Goal: Navigation & Orientation: Understand site structure

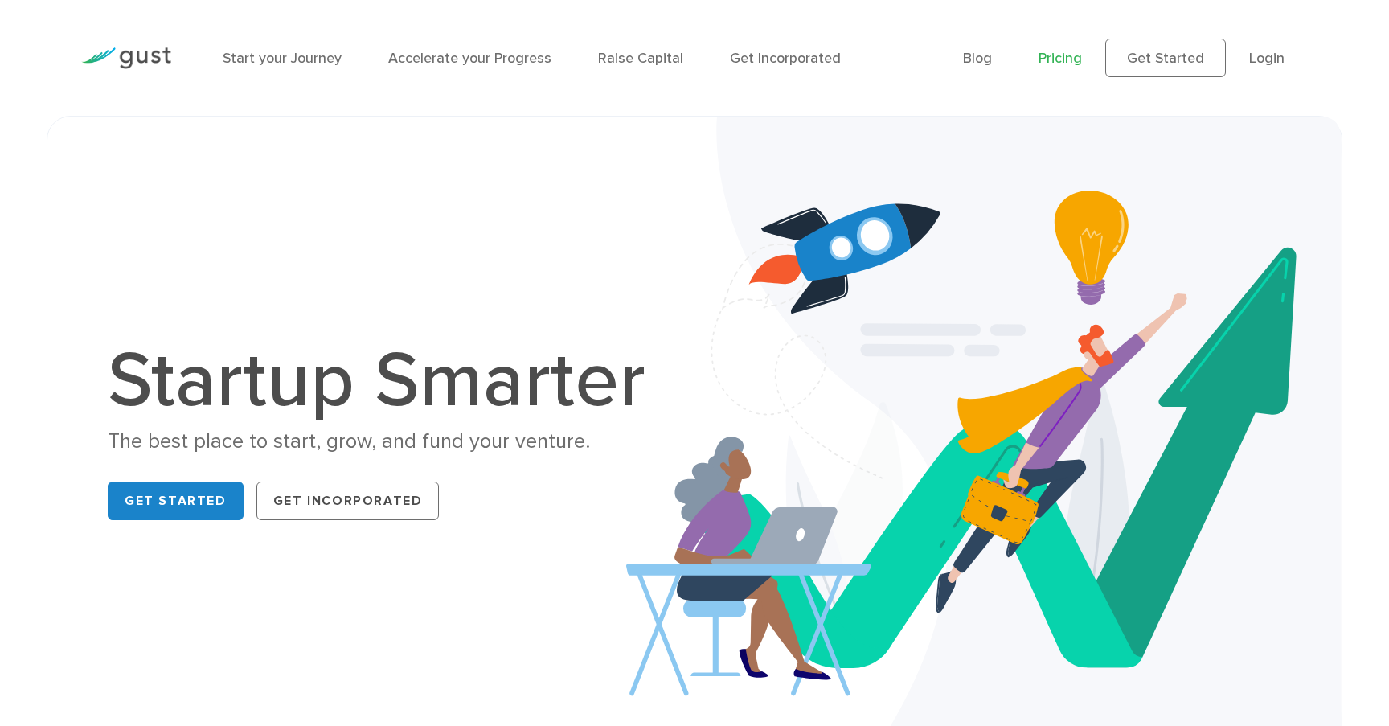
click at [1065, 63] on link "Pricing" at bounding box center [1059, 58] width 43 height 17
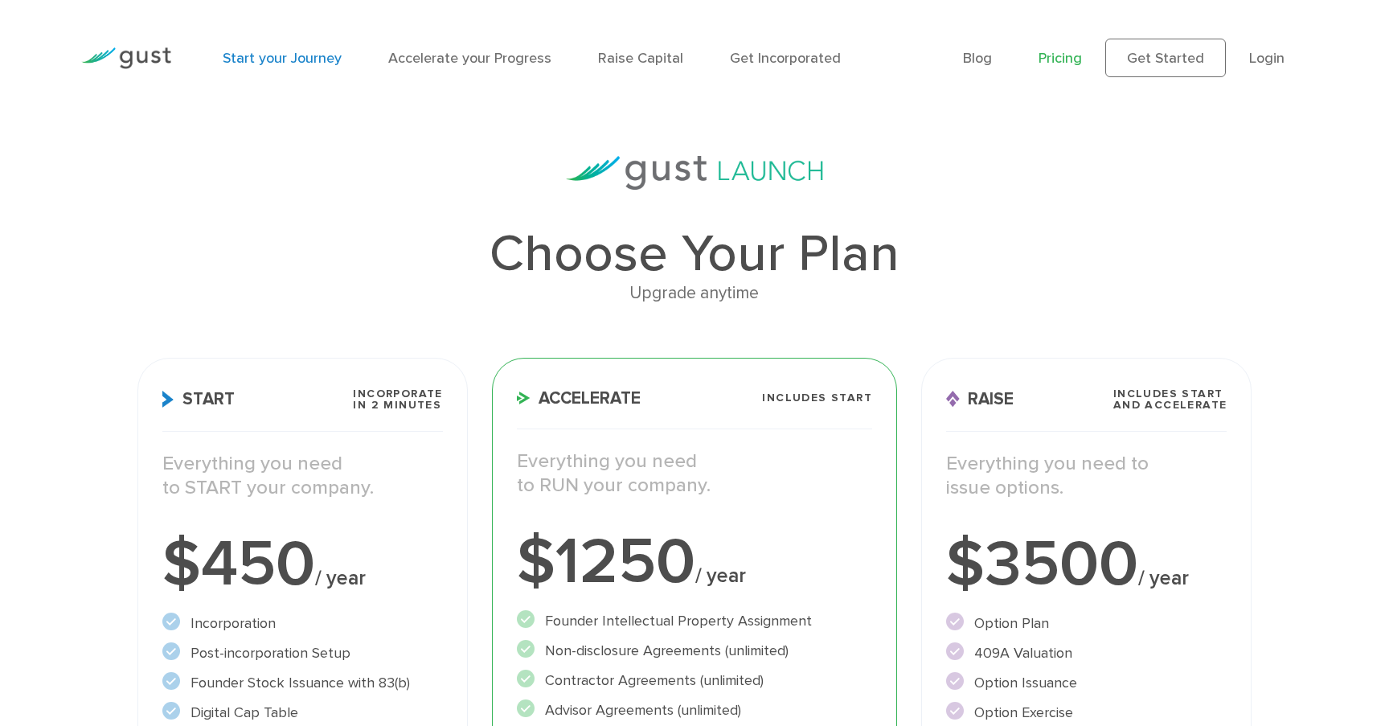
click at [288, 58] on link "Start your Journey" at bounding box center [282, 58] width 119 height 17
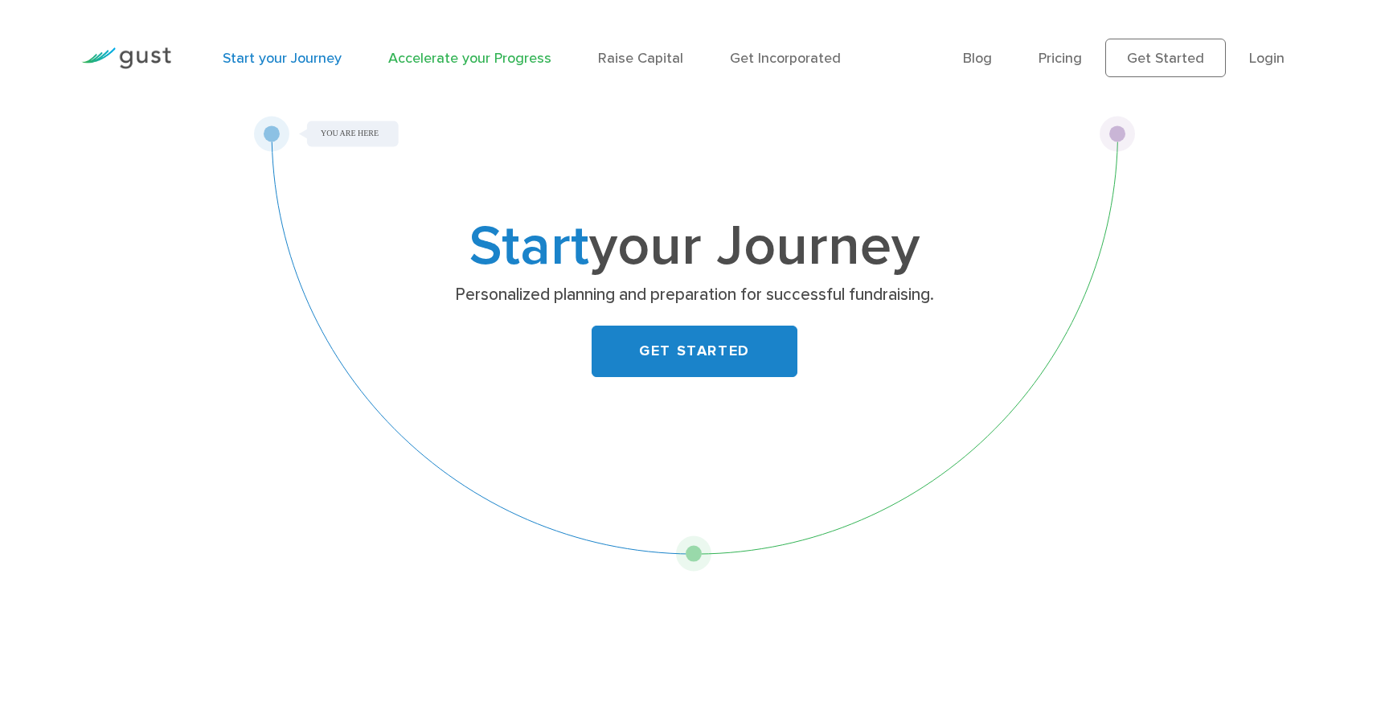
click at [455, 58] on link "Accelerate your Progress" at bounding box center [469, 58] width 163 height 17
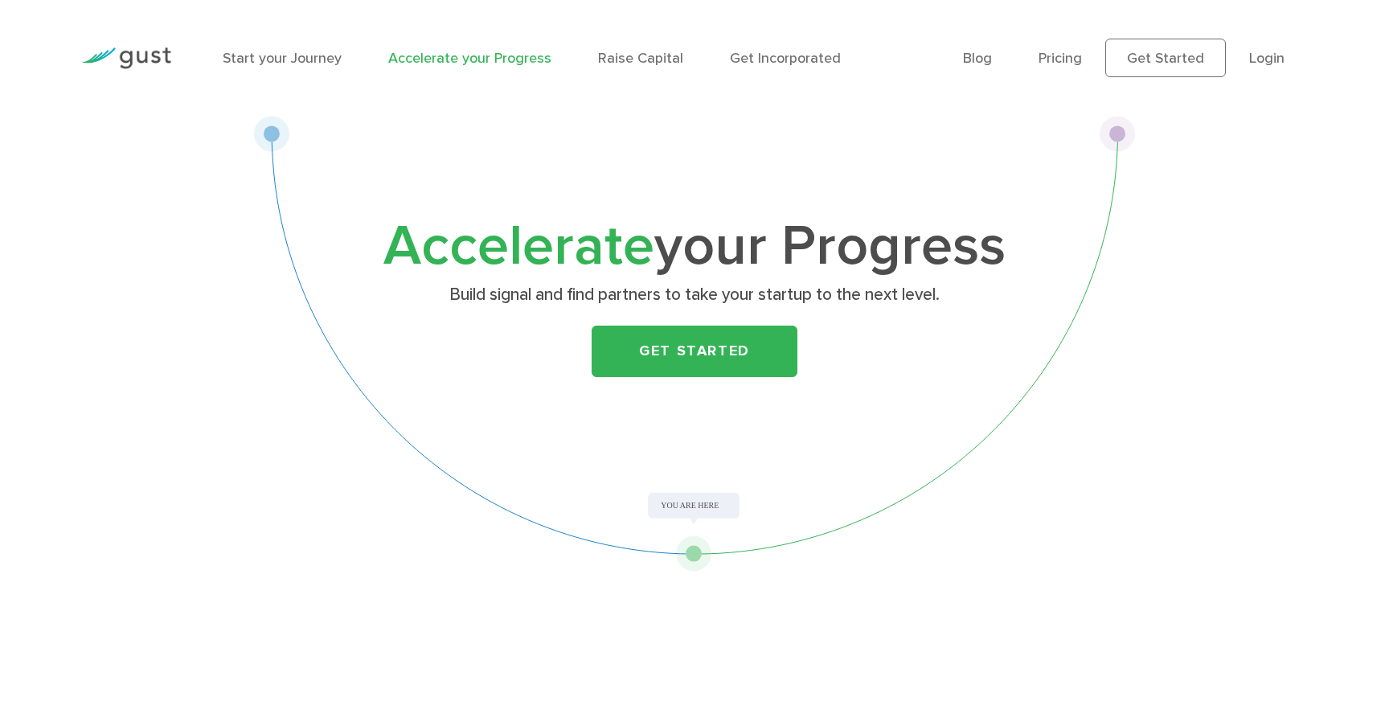
click at [560, 63] on ul "Start your Journey Accelerate your Progress Raise Capital Get Incorporated" at bounding box center [580, 58] width 715 height 22
click at [616, 57] on link "Raise Capital" at bounding box center [640, 58] width 85 height 17
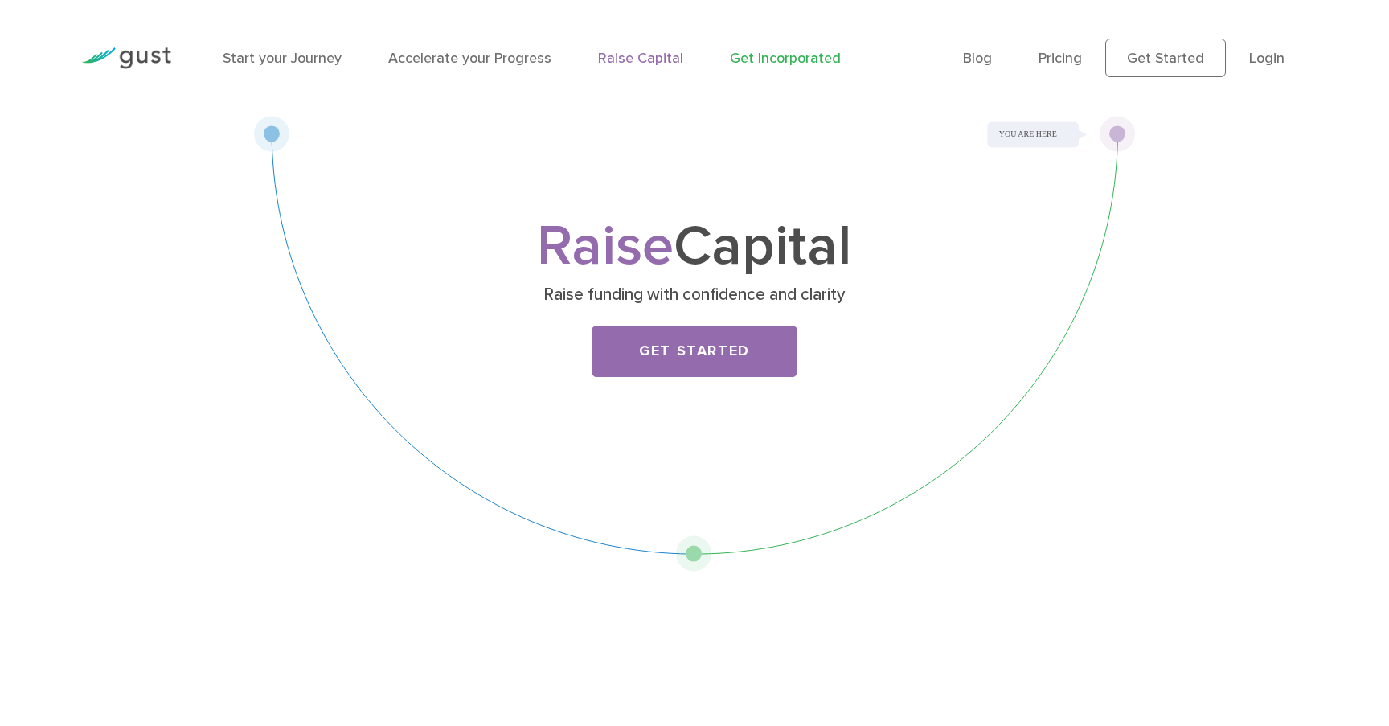
click at [783, 60] on link "Get Incorporated" at bounding box center [785, 58] width 111 height 17
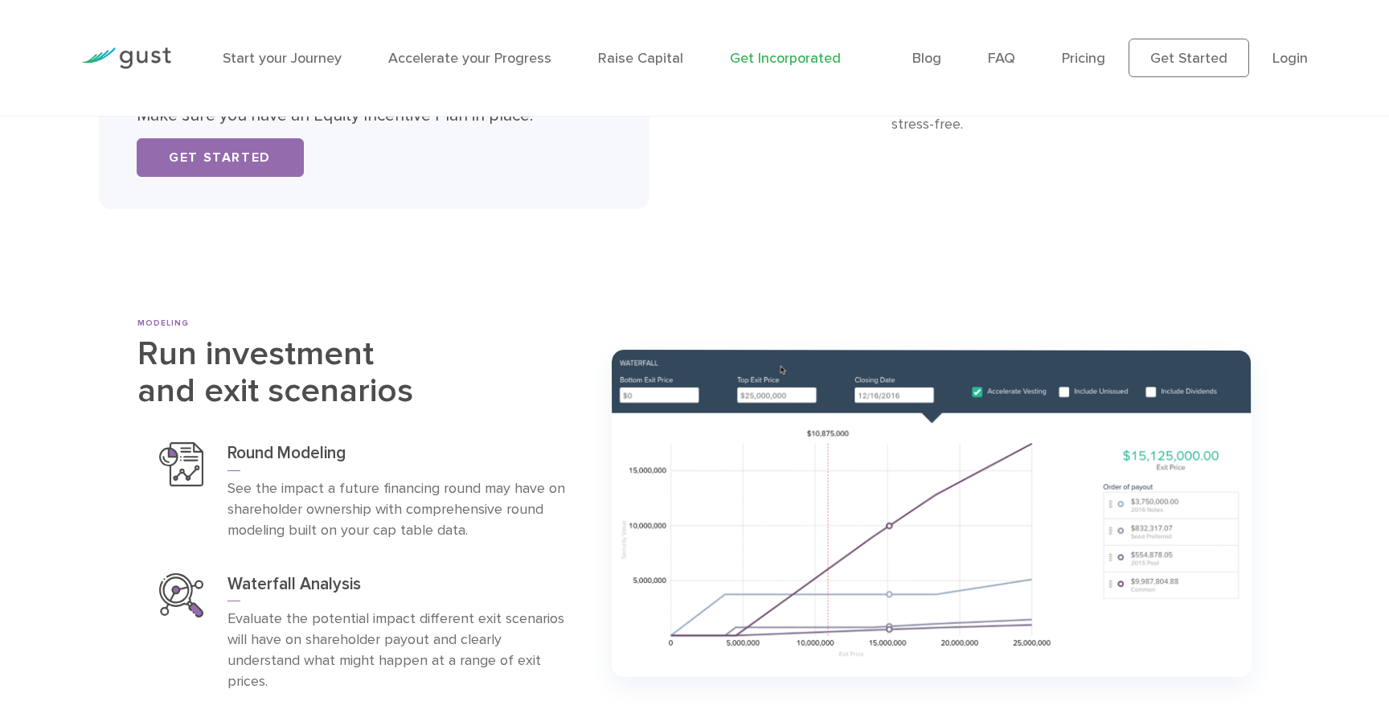
scroll to position [6041, 0]
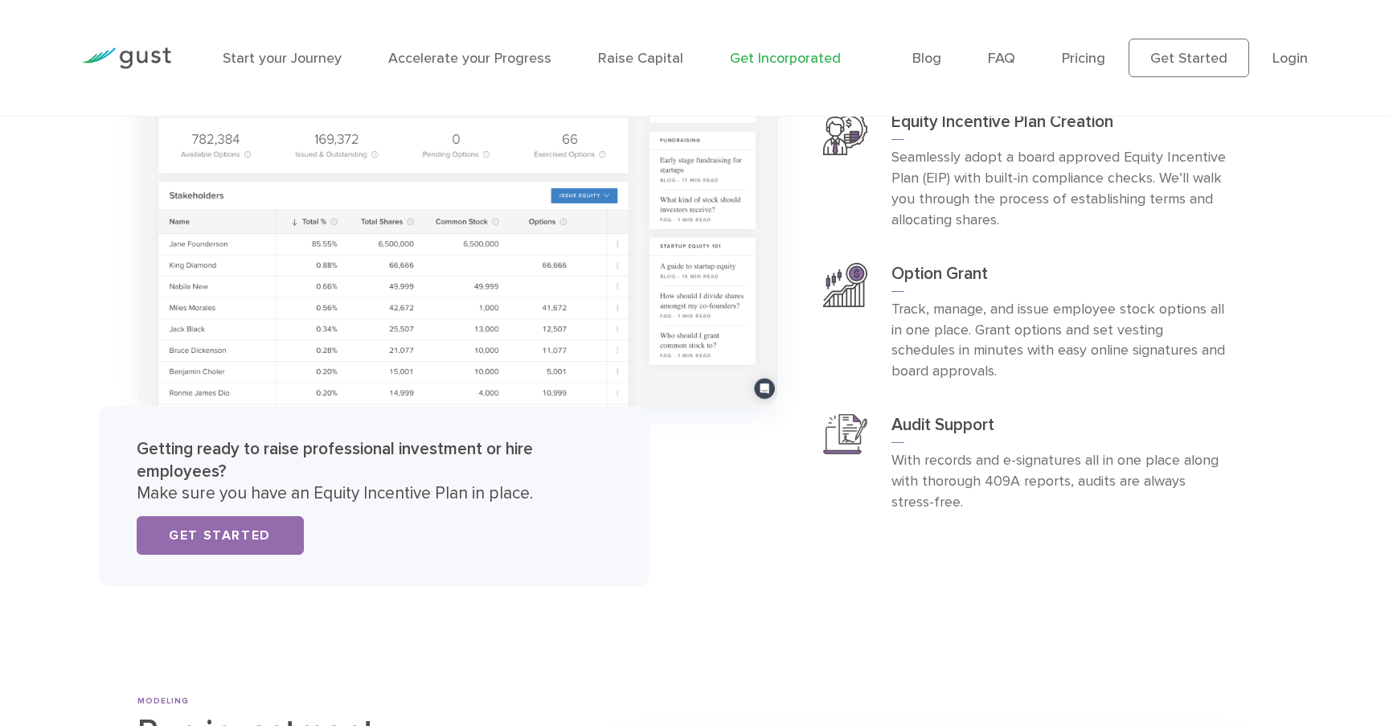
click at [132, 63] on img at bounding box center [126, 58] width 90 height 22
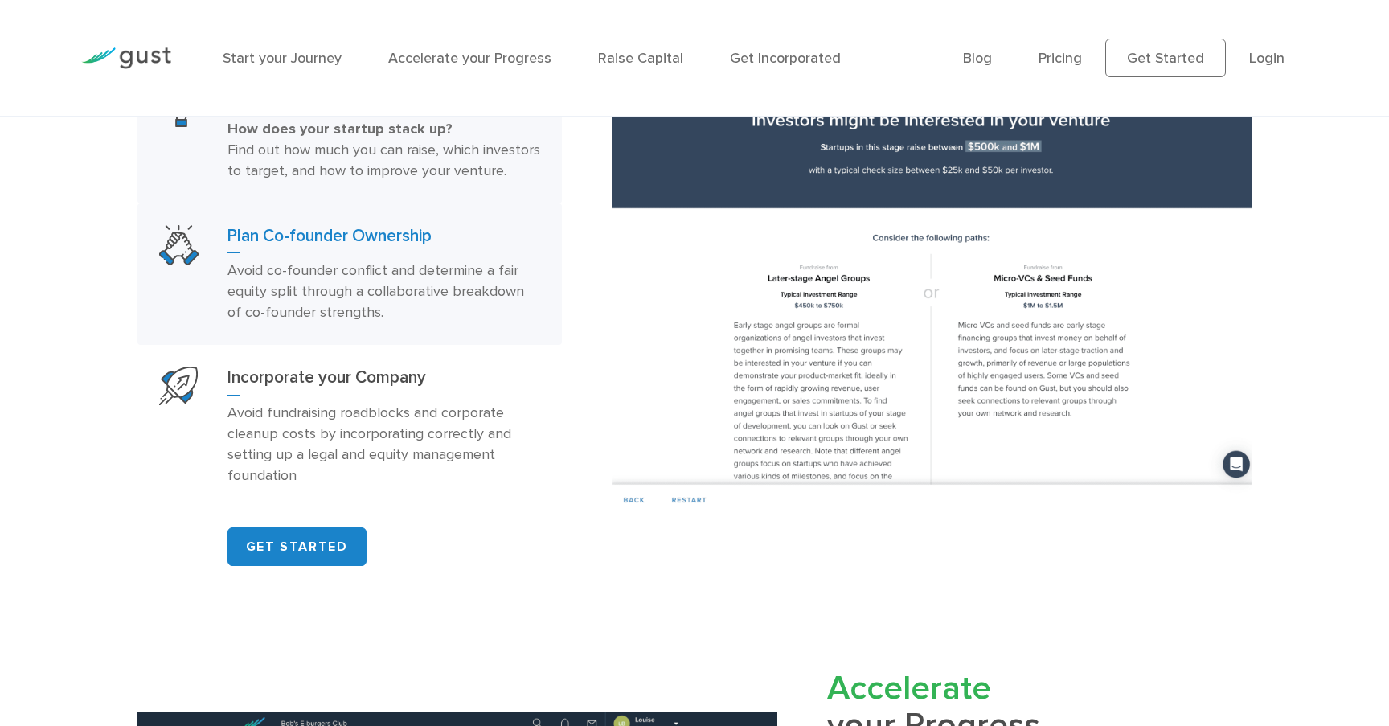
scroll to position [1016, 0]
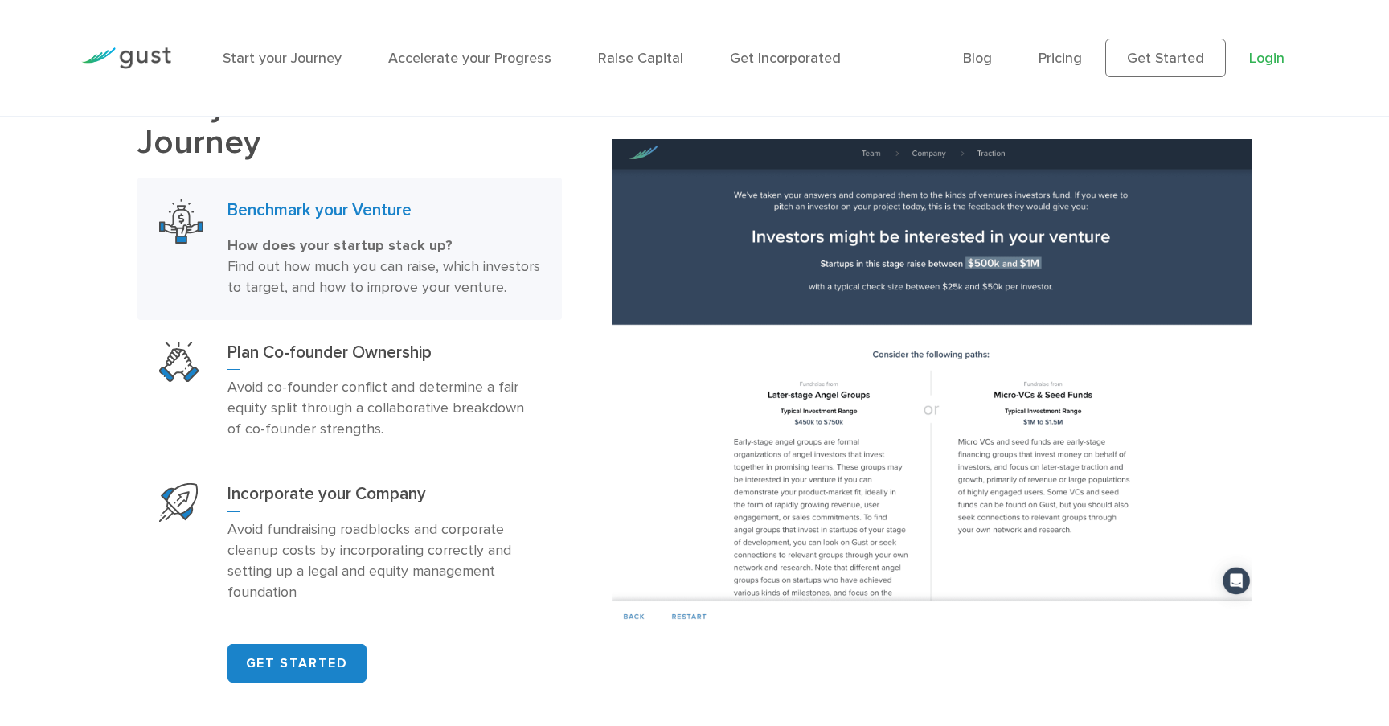
click at [1274, 55] on link "Login" at bounding box center [1266, 58] width 35 height 17
